Goal: Find specific page/section: Find specific page/section

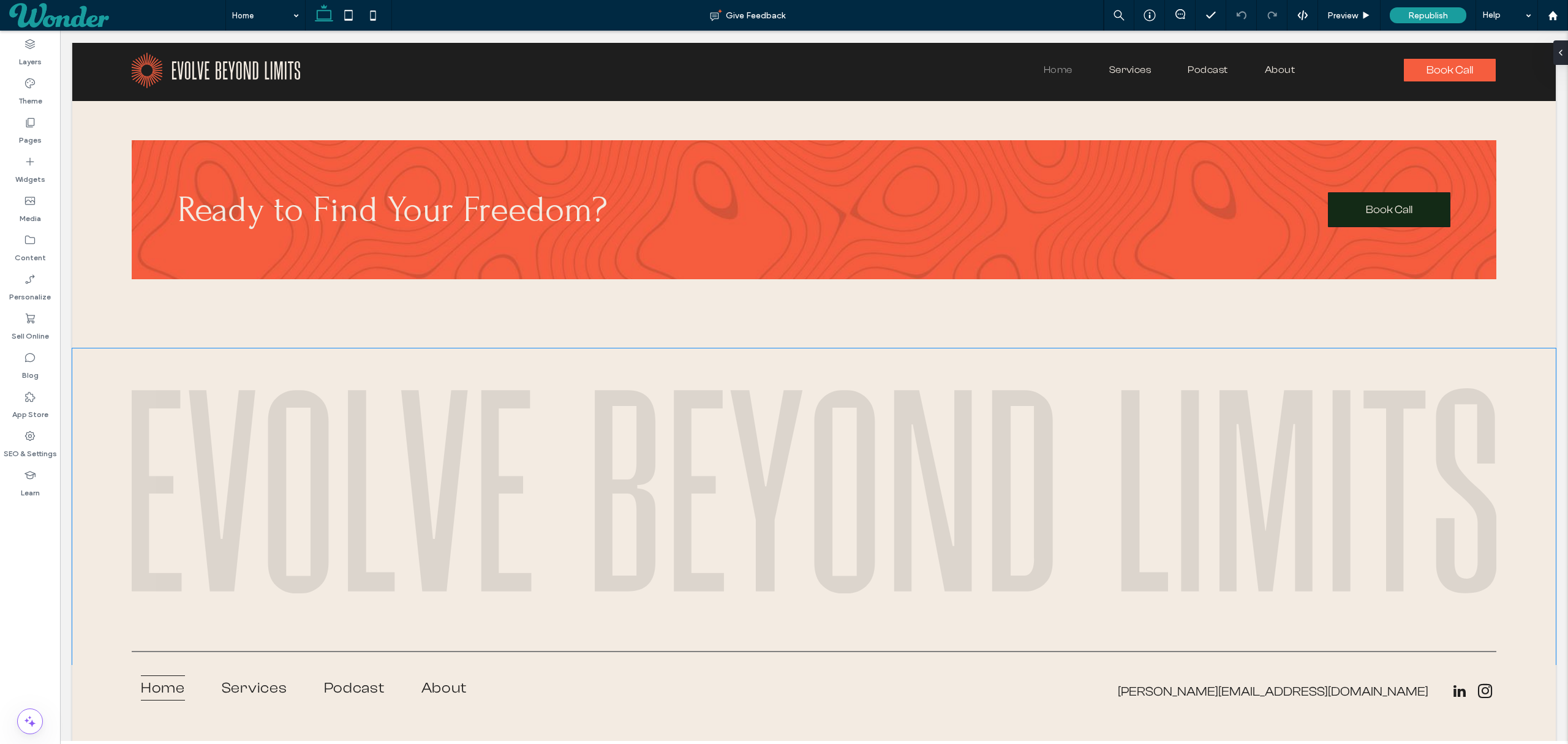
scroll to position [4858, 0]
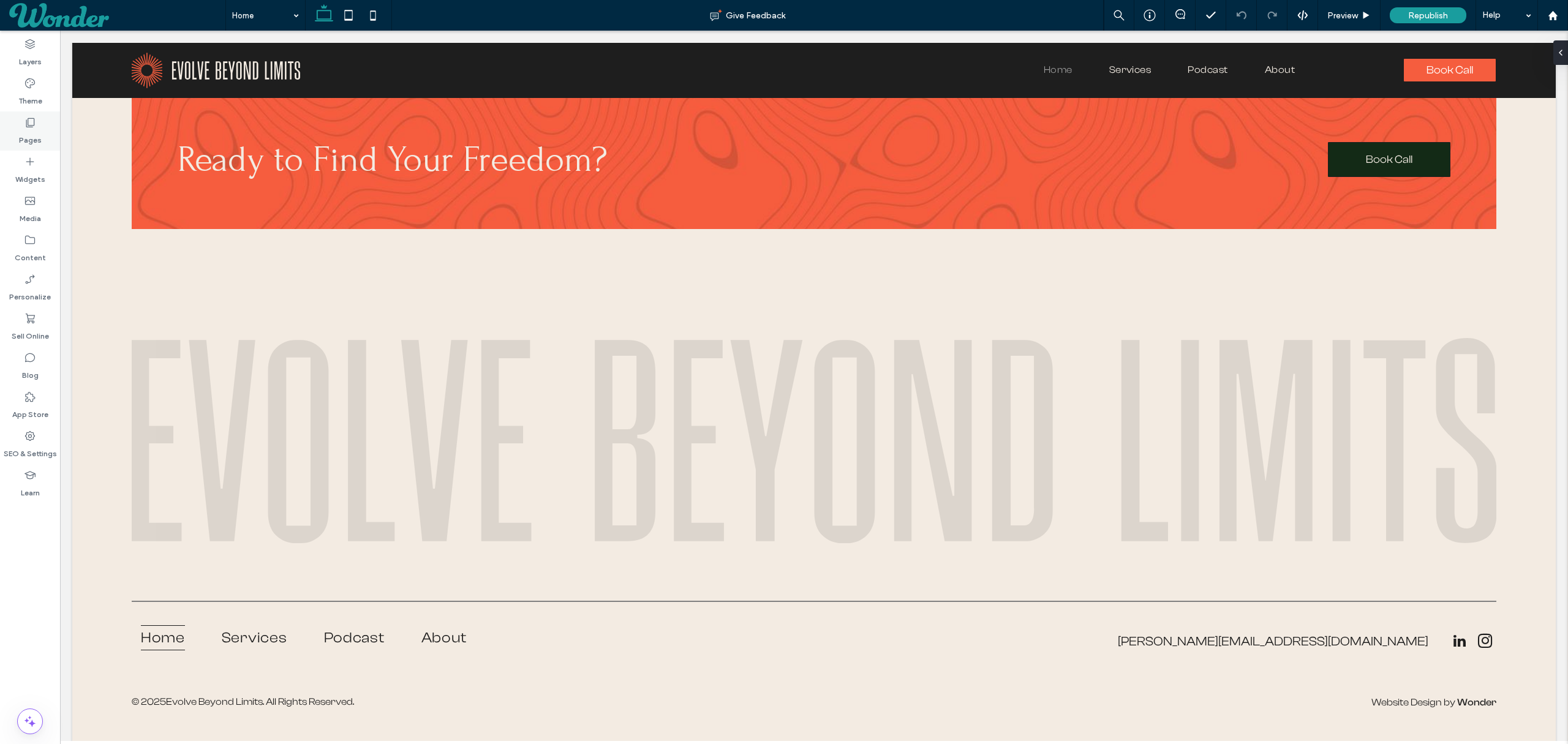
click at [20, 134] on label "Pages" at bounding box center [30, 137] width 23 height 17
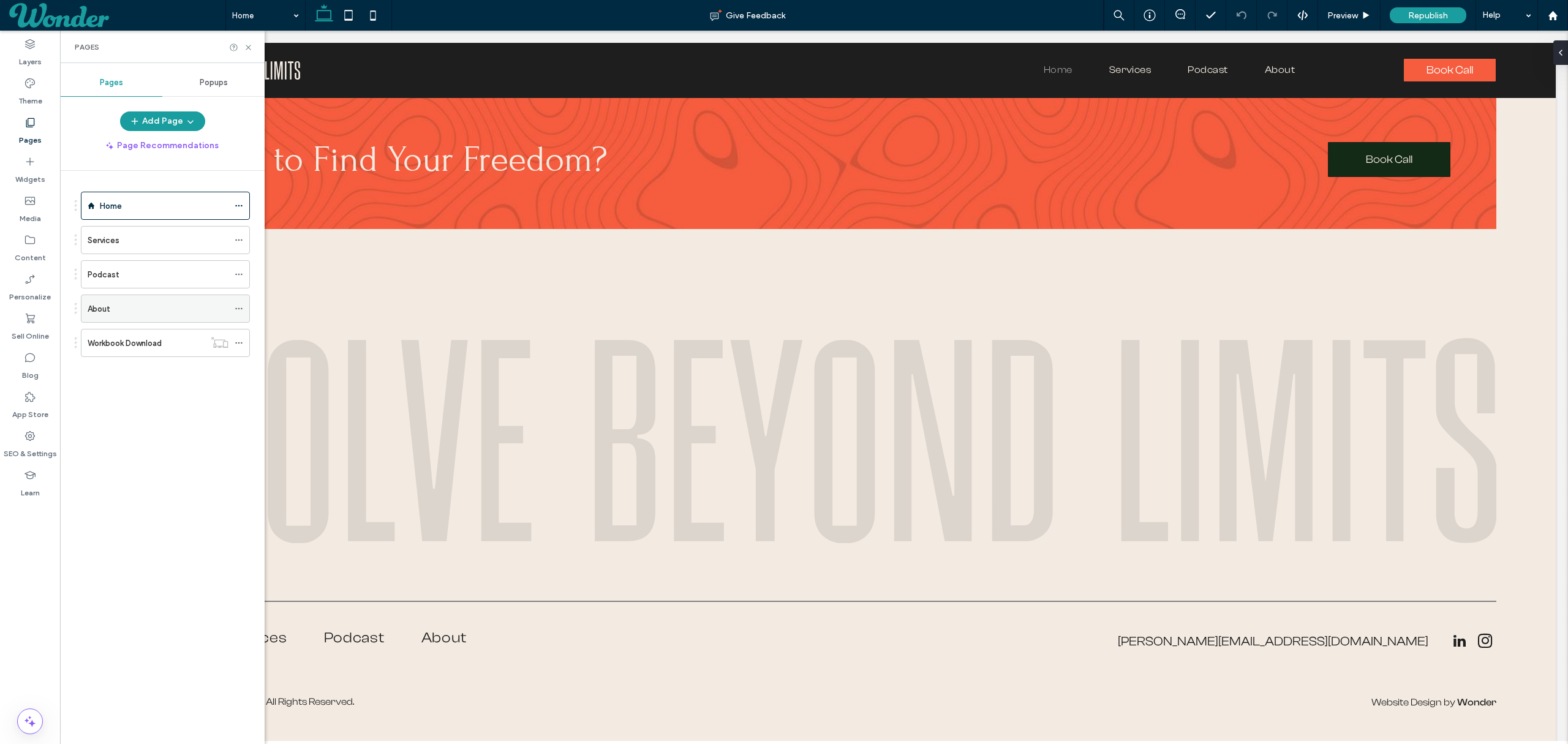
click at [132, 297] on div "About" at bounding box center [158, 308] width 141 height 27
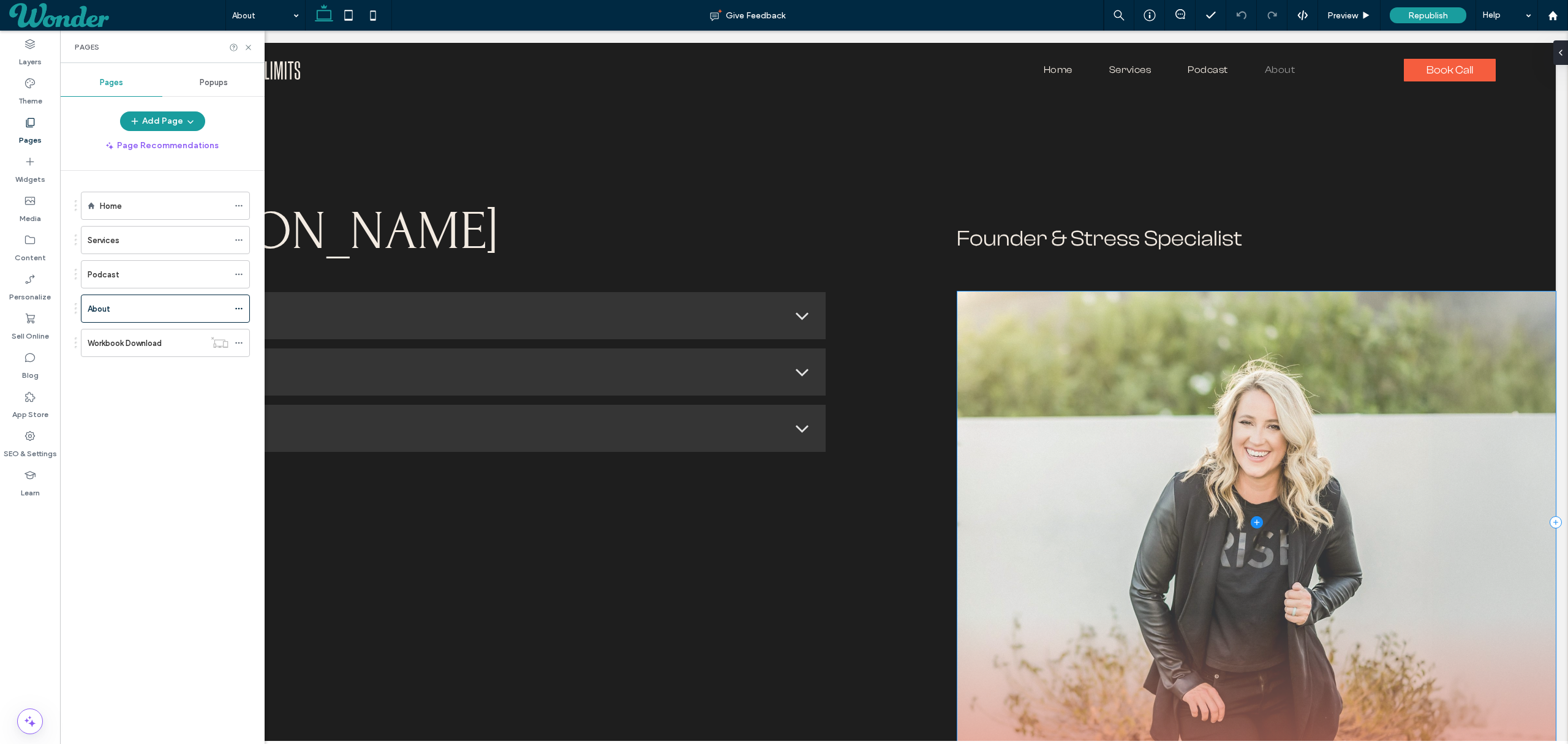
click at [1131, 422] on span at bounding box center [1256, 523] width 598 height 462
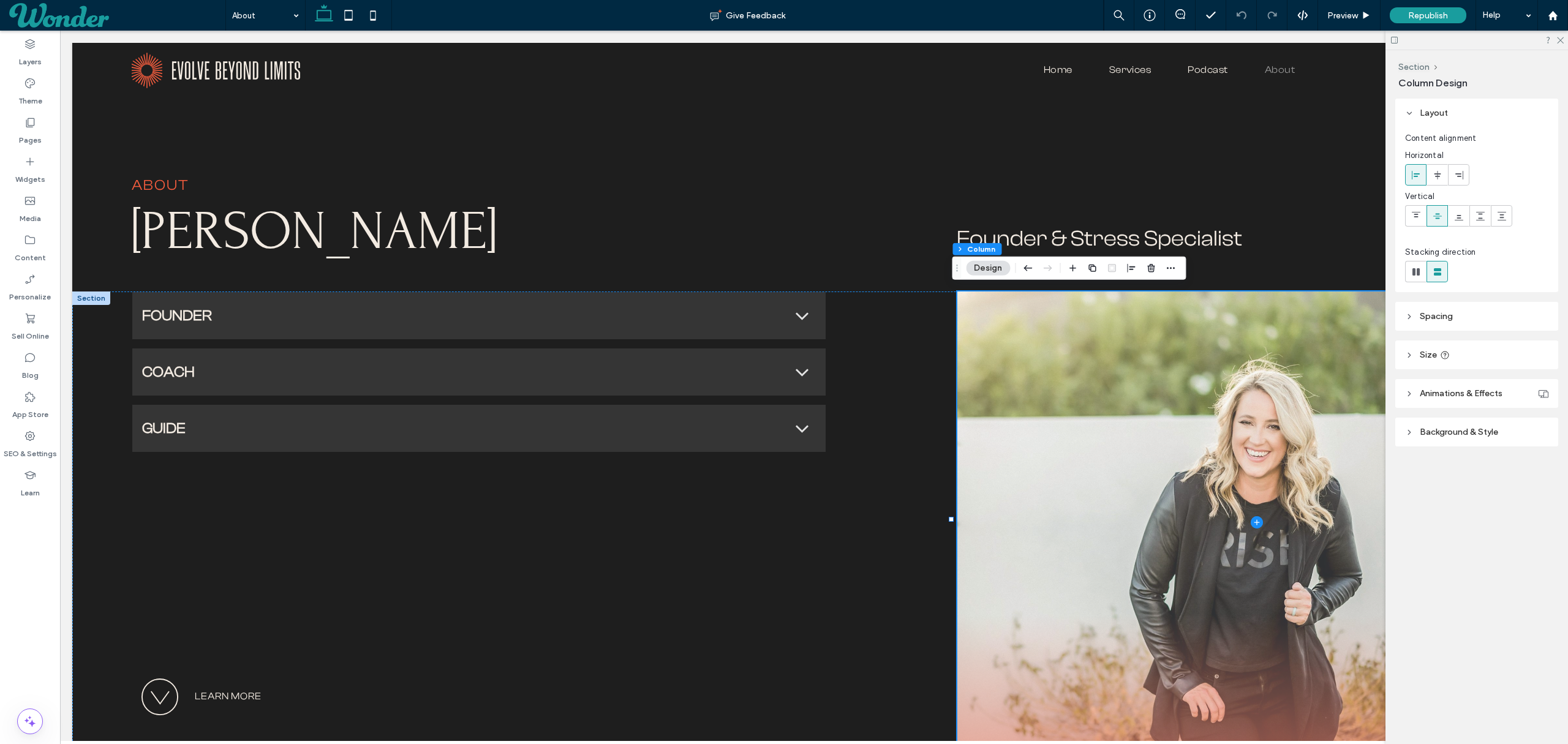
click at [1130, 423] on span at bounding box center [1256, 523] width 598 height 462
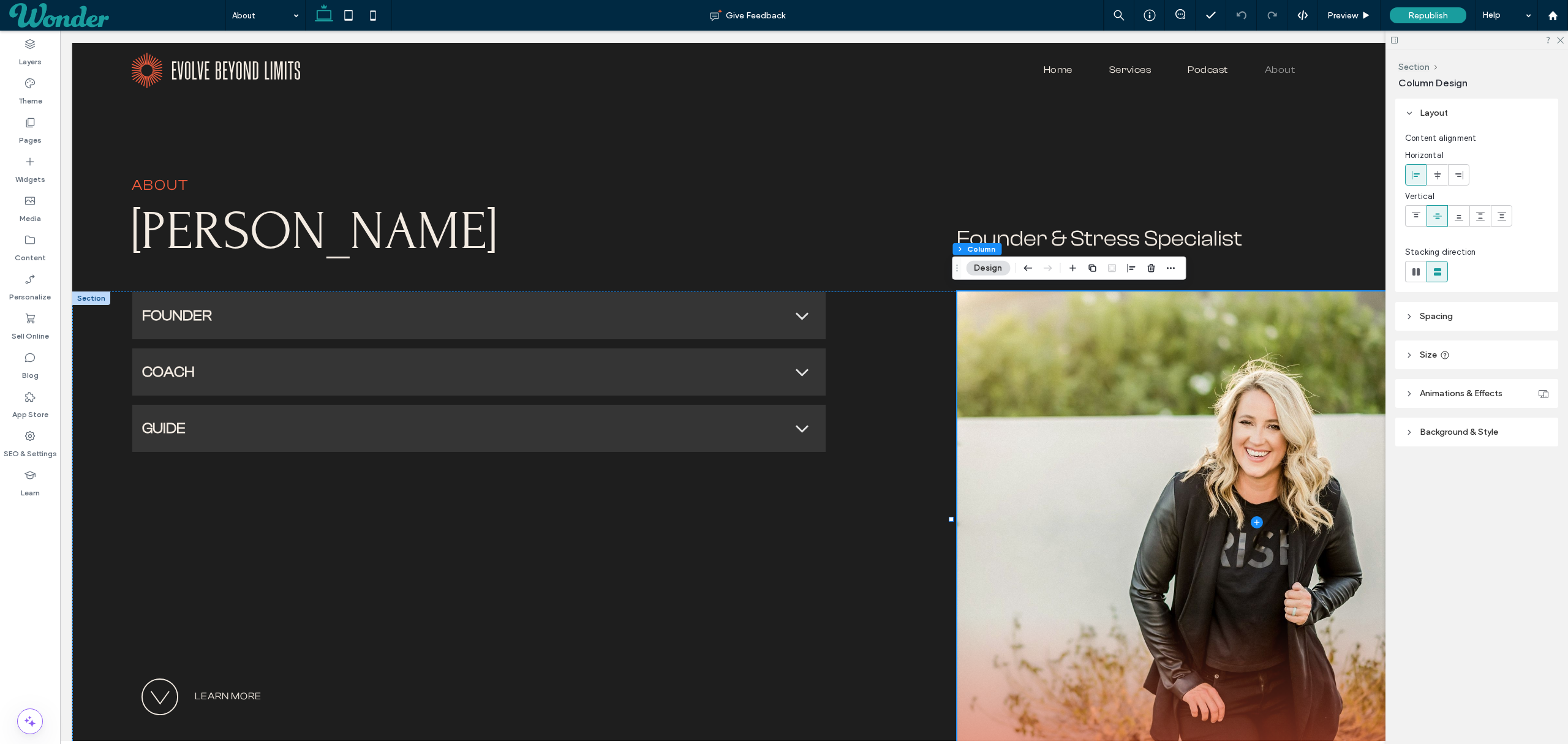
click at [1403, 429] on header "Background & Style" at bounding box center [1476, 432] width 163 height 29
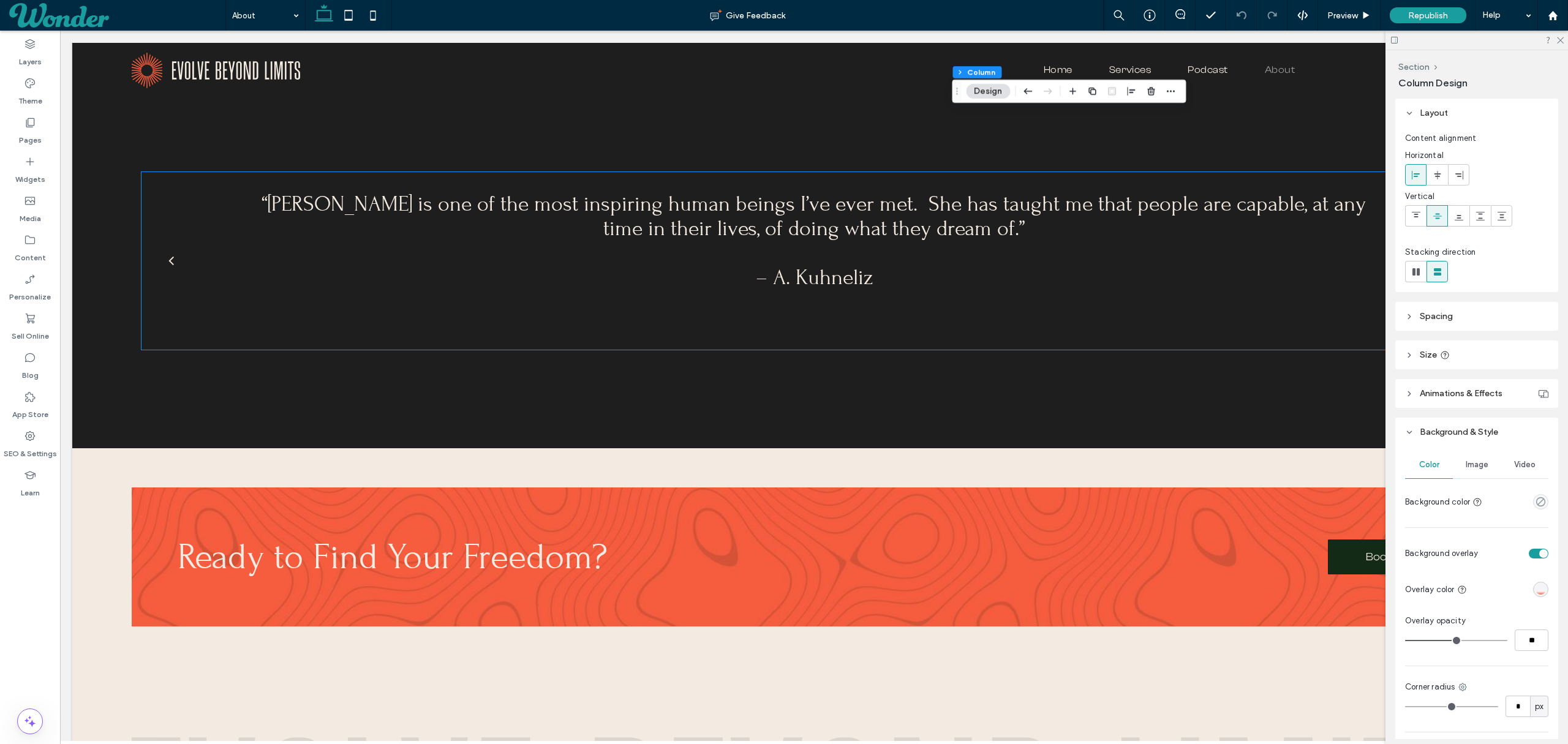
scroll to position [2476, 0]
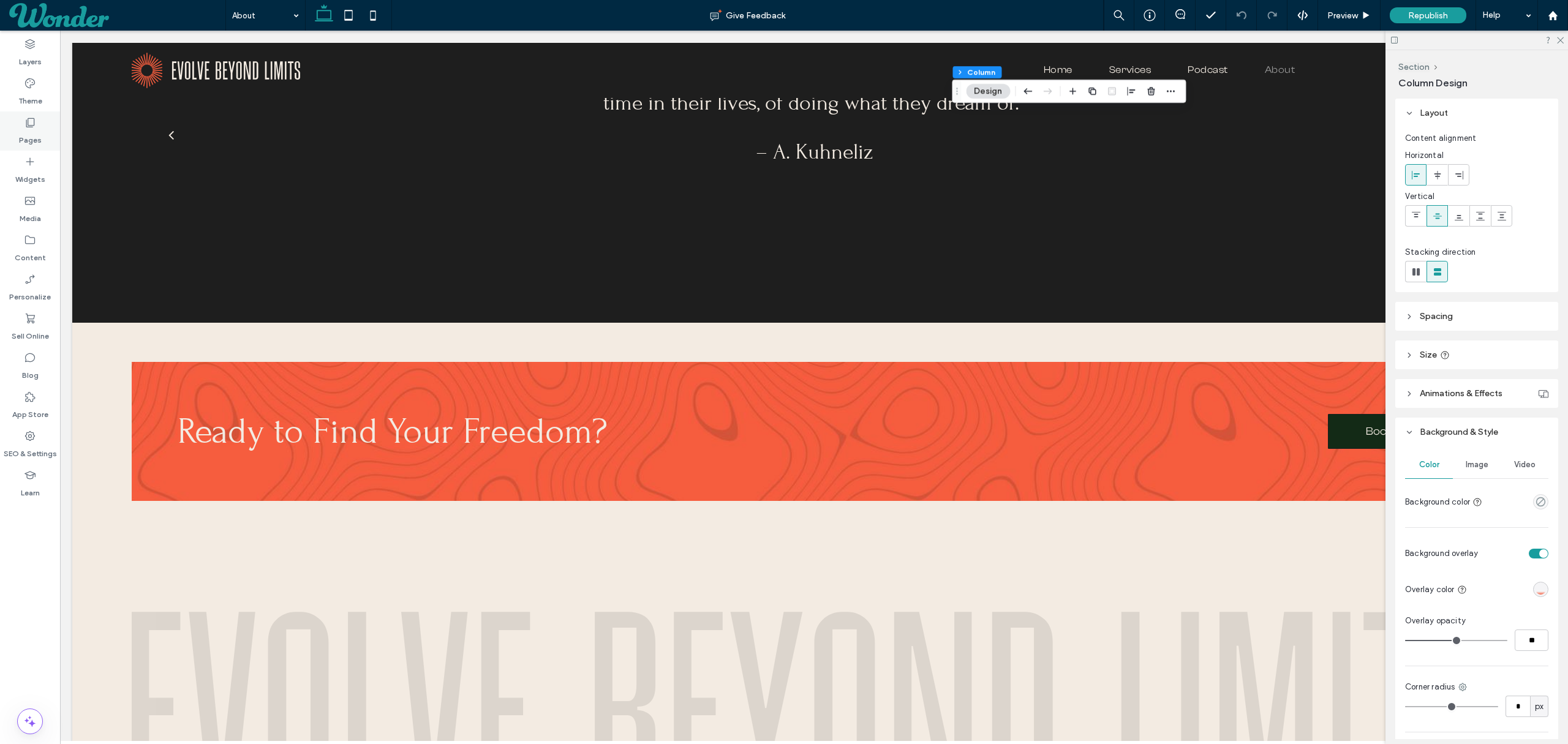
click at [29, 136] on label "Pages" at bounding box center [30, 137] width 23 height 17
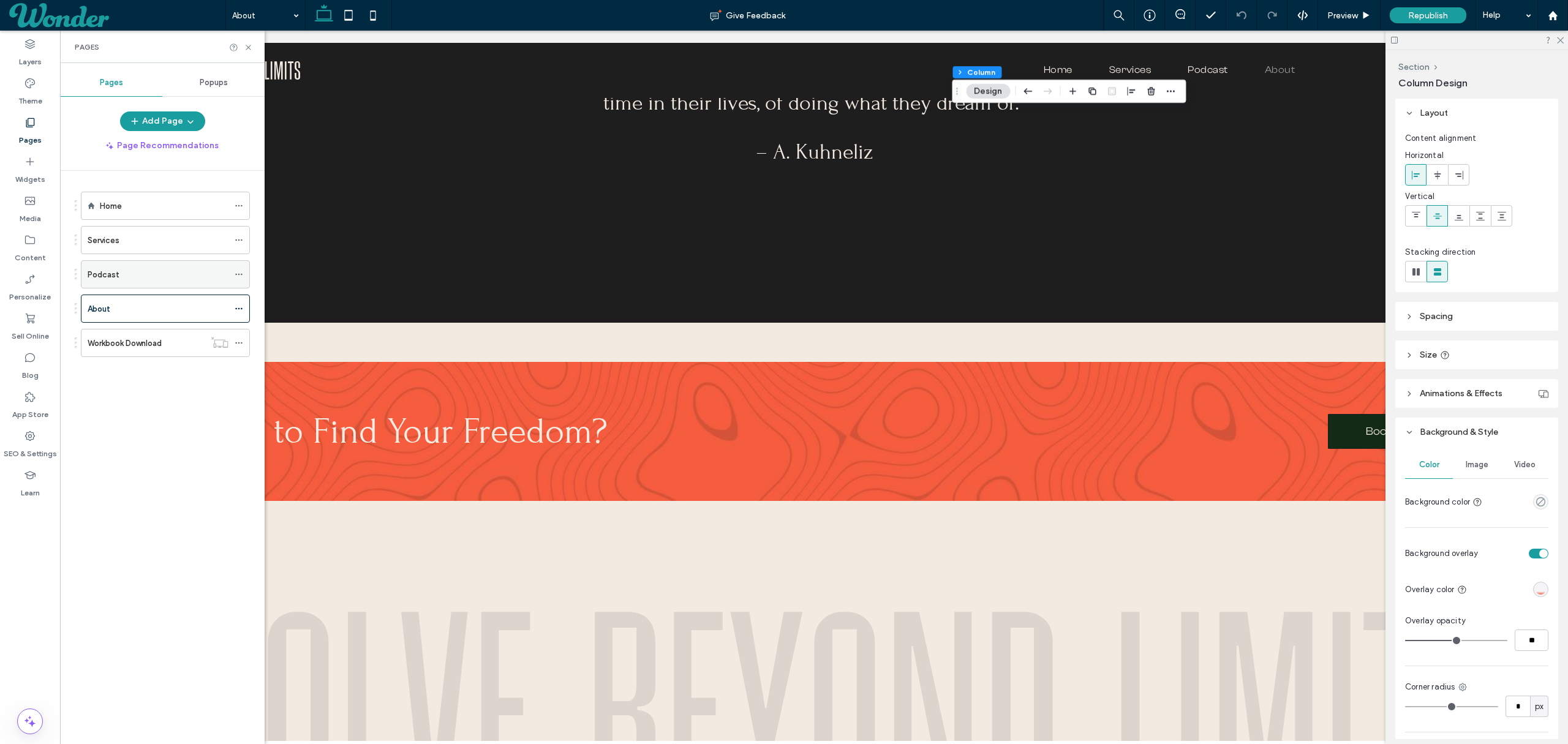
click at [132, 269] on div "Podcast" at bounding box center [158, 275] width 141 height 13
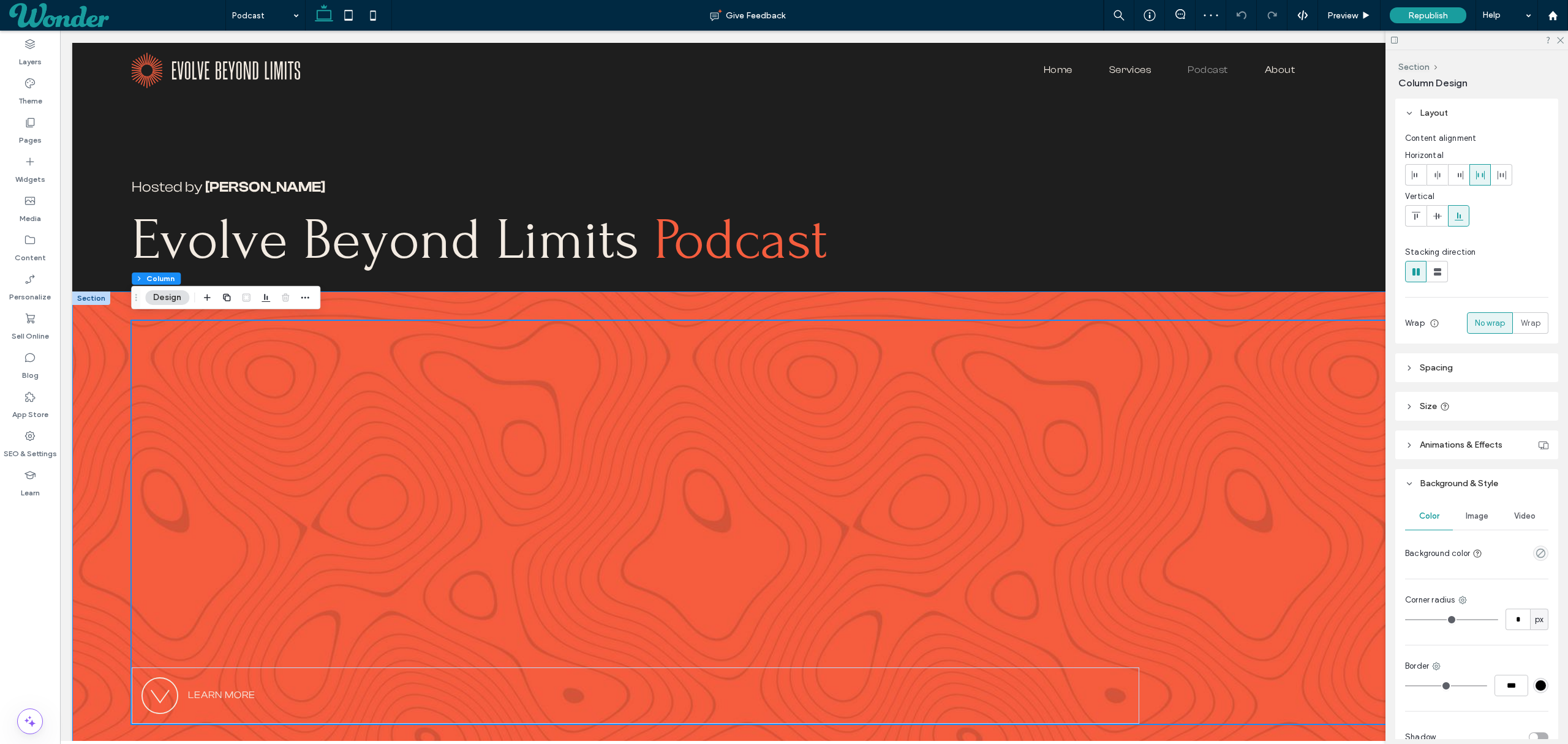
click at [1252, 308] on div "Learn More" at bounding box center [814, 523] width 1483 height 462
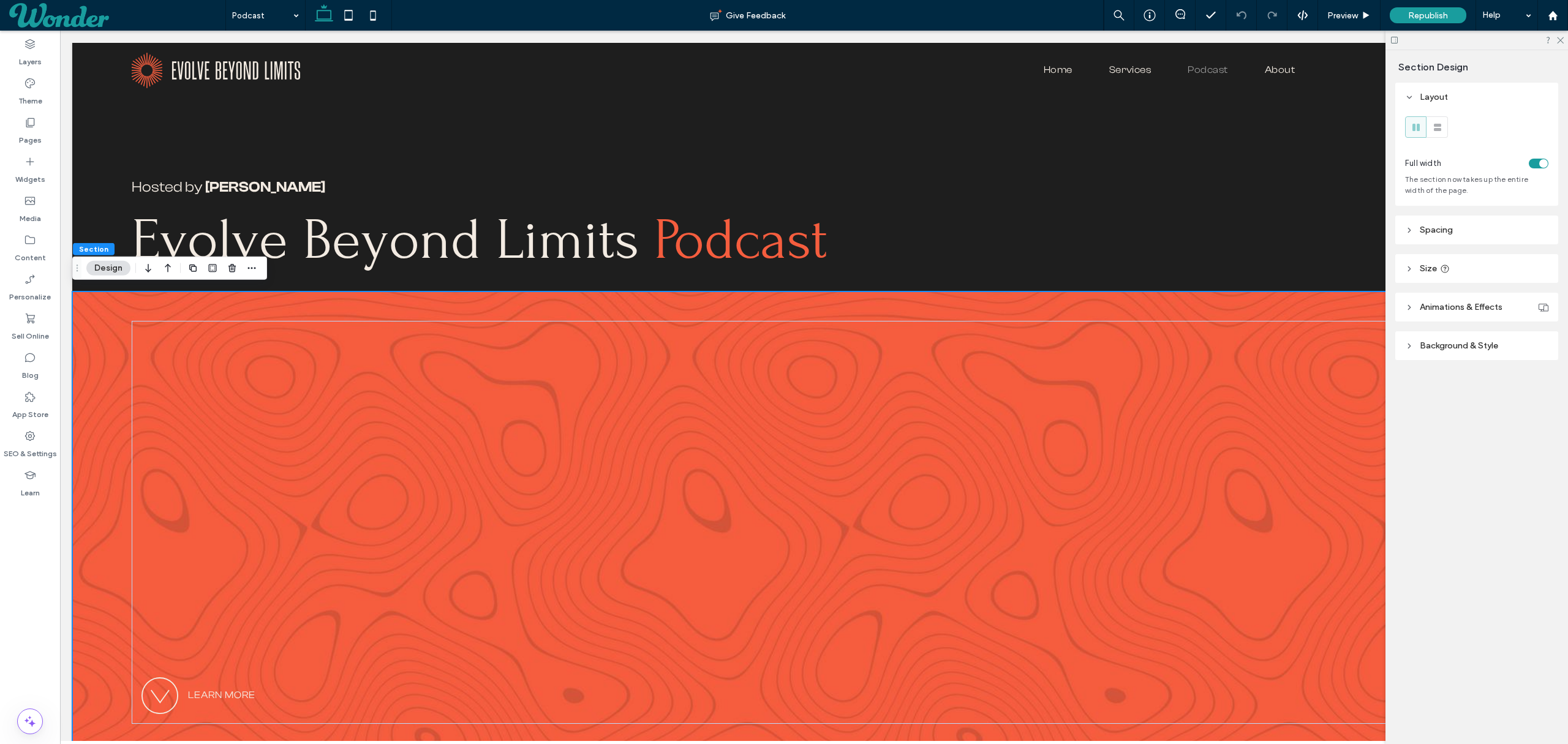
click at [1407, 348] on icon at bounding box center [1409, 346] width 9 height 9
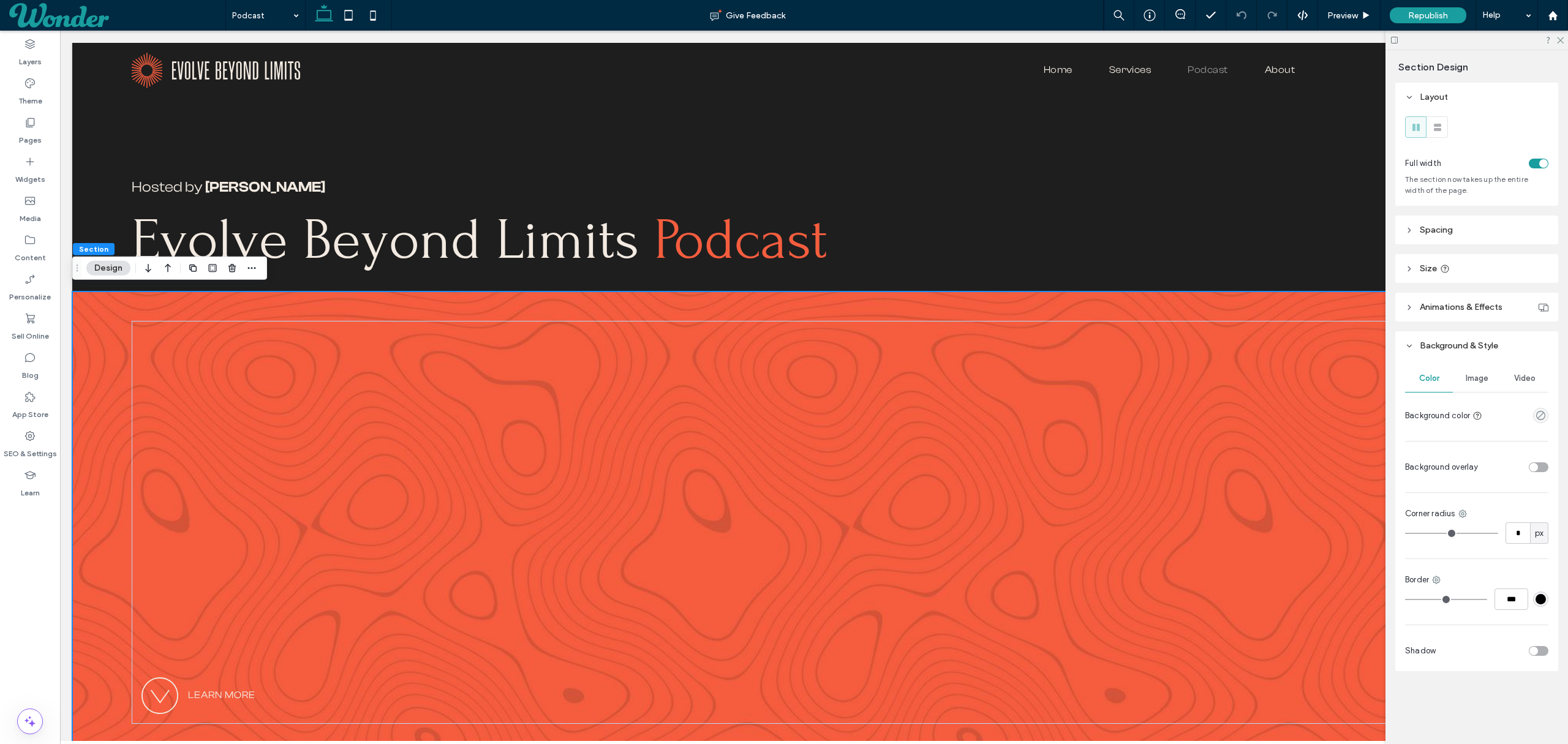
click at [1485, 371] on div "Image" at bounding box center [1476, 379] width 47 height 27
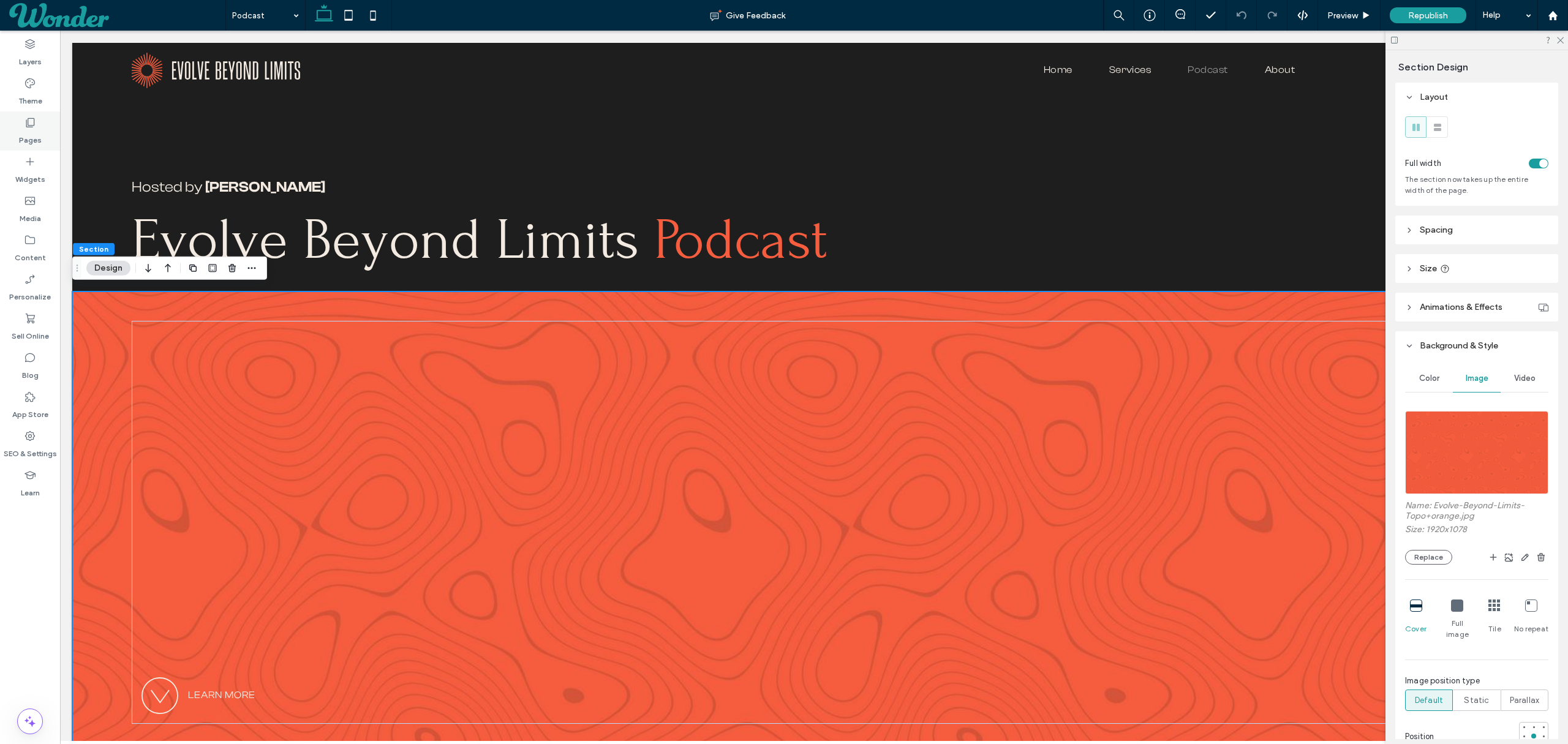
click at [28, 126] on use at bounding box center [31, 123] width 9 height 10
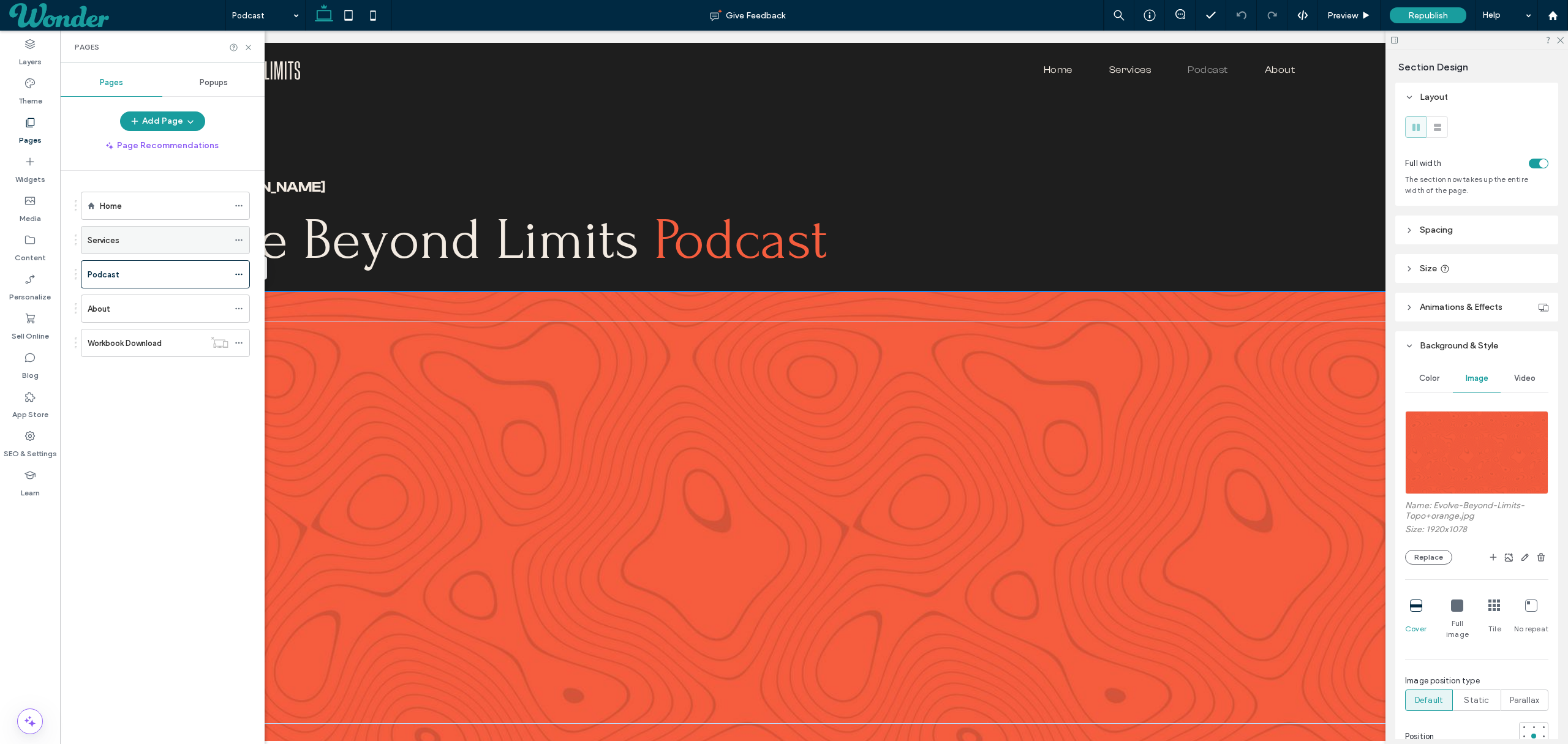
click at [135, 243] on div "Services" at bounding box center [158, 240] width 141 height 13
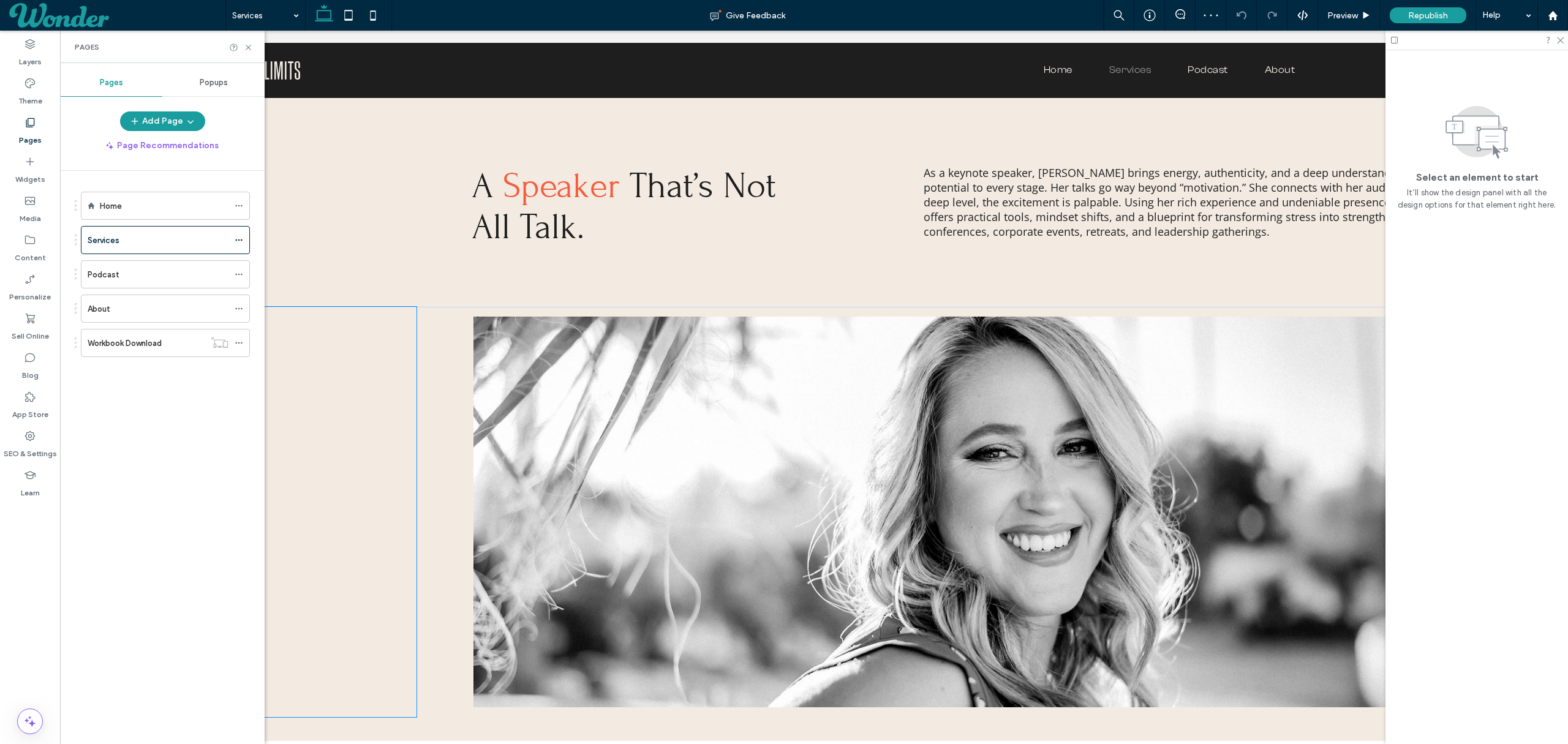
scroll to position [2092, 0]
